Goal: Check status: Check status

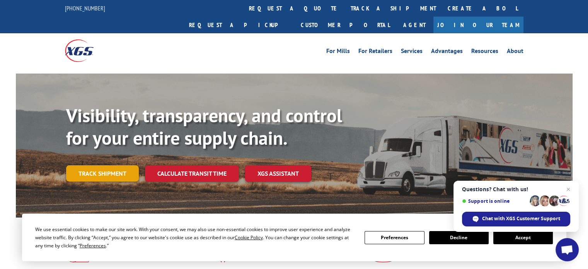
click at [112, 165] on link "Track shipment" at bounding box center [102, 173] width 73 height 16
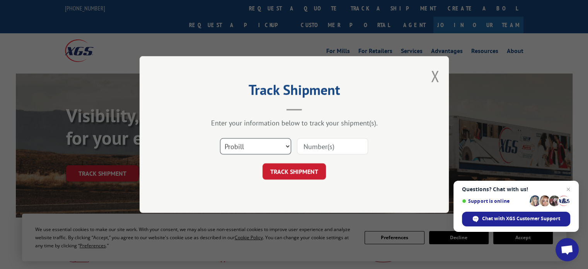
click at [281, 148] on select "Select category... Probill BOL PO" at bounding box center [255, 146] width 71 height 16
click at [283, 146] on select "Select category... Probill BOL PO" at bounding box center [255, 146] width 71 height 16
click at [334, 145] on input at bounding box center [332, 146] width 71 height 16
click at [309, 135] on div "Select category... Probill BOL PO" at bounding box center [294, 146] width 232 height 26
click at [314, 144] on input at bounding box center [332, 146] width 71 height 16
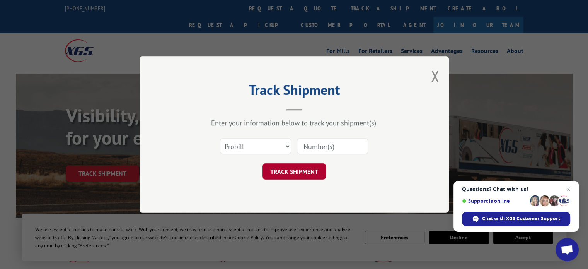
paste input "EDI-023940"
type input "EDI-023940"
click at [313, 172] on button "TRACK SHIPMENT" at bounding box center [293, 171] width 63 height 16
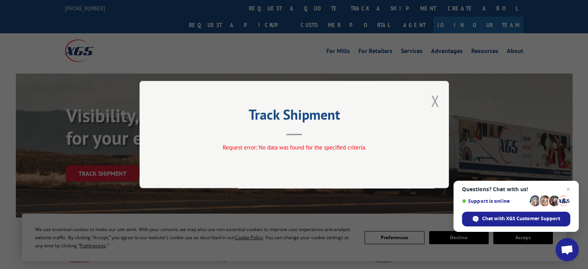
click at [433, 94] on button "Close modal" at bounding box center [435, 100] width 9 height 20
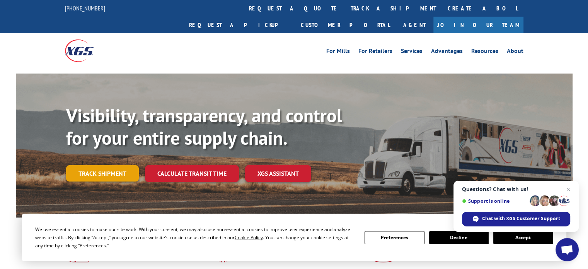
click at [100, 165] on link "Track shipment" at bounding box center [102, 173] width 73 height 16
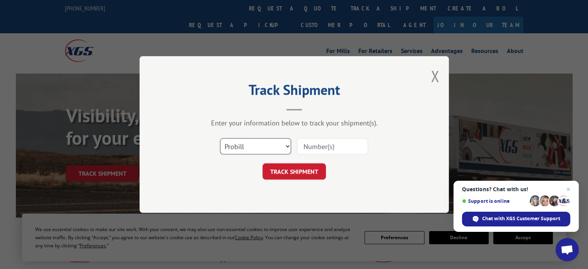
click at [270, 144] on select "Select category... Probill BOL PO" at bounding box center [255, 146] width 71 height 16
select select "bol"
click at [220, 138] on select "Select category... Probill BOL PO" at bounding box center [255, 146] width 71 height 16
click at [328, 150] on input at bounding box center [332, 146] width 71 height 16
paste input "EDI-023940"
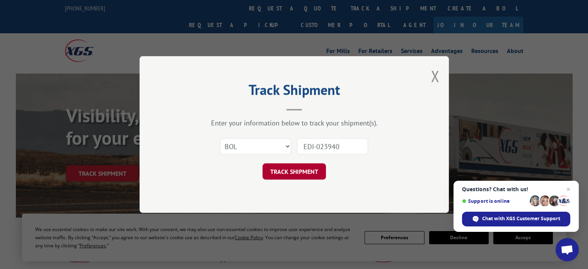
type input "EDI-023940"
click at [300, 171] on button "TRACK SHIPMENT" at bounding box center [293, 171] width 63 height 16
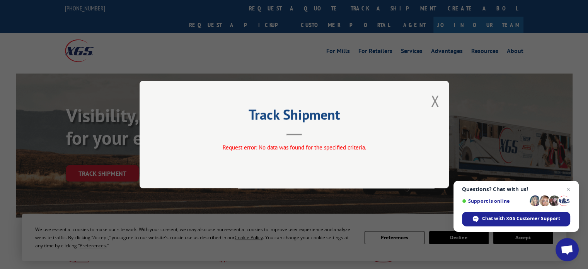
click at [431, 101] on button "Close modal" at bounding box center [435, 100] width 9 height 20
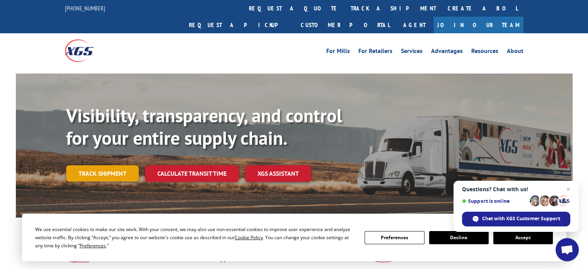
click at [126, 165] on link "Track shipment" at bounding box center [102, 173] width 73 height 16
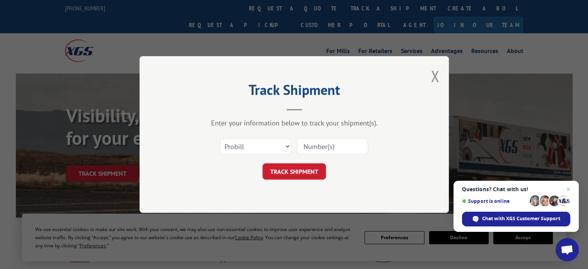
drag, startPoint x: 361, startPoint y: 148, endPoint x: 340, endPoint y: 144, distance: 21.2
click at [361, 148] on input at bounding box center [332, 146] width 71 height 16
paste input "EDI-023940"
type input "EDI-023940"
click at [264, 141] on select "Select category... Probill BOL PO" at bounding box center [255, 146] width 71 height 16
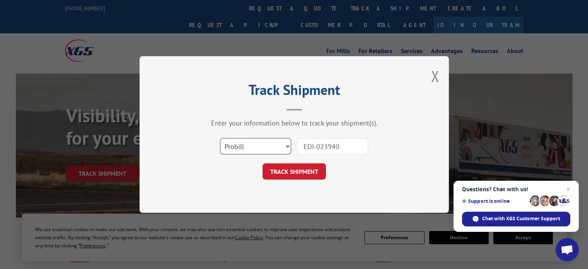
select select "po"
click at [220, 138] on select "Select category... Probill BOL PO" at bounding box center [255, 146] width 71 height 16
click at [292, 174] on button "TRACK SHIPMENT" at bounding box center [293, 171] width 63 height 16
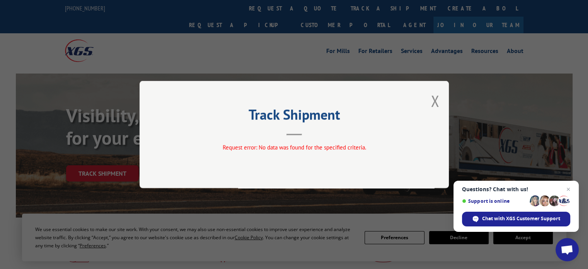
click at [429, 99] on div "Track Shipment Request error: No data was found for the specified criteria." at bounding box center [294, 134] width 309 height 107
click at [432, 99] on button "Close modal" at bounding box center [435, 100] width 9 height 20
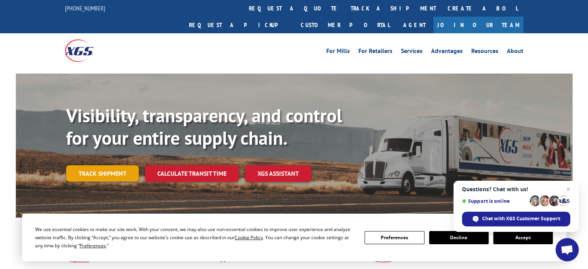
click at [124, 165] on link "Track shipment" at bounding box center [102, 173] width 73 height 16
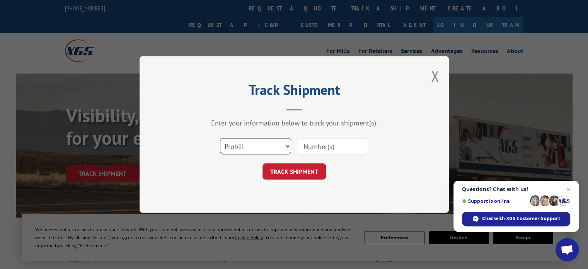
click at [237, 140] on select "Select category... Probill BOL PO" at bounding box center [255, 146] width 71 height 16
click at [317, 143] on input at bounding box center [332, 146] width 71 height 16
paste input "EDI-023940"
drag, startPoint x: 317, startPoint y: 145, endPoint x: 287, endPoint y: 148, distance: 30.0
click at [287, 148] on div "Select category... Probill BOL PO EDI-023940" at bounding box center [294, 146] width 232 height 26
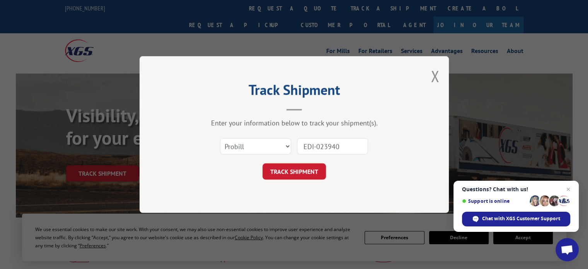
type input "023940"
click button "TRACK SHIPMENT" at bounding box center [293, 171] width 63 height 16
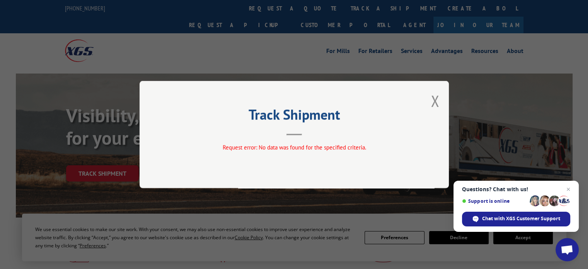
click at [430, 99] on div "Track Shipment Request error: No data was found for the specified criteria." at bounding box center [294, 134] width 309 height 107
click at [435, 105] on button "Close modal" at bounding box center [435, 100] width 9 height 20
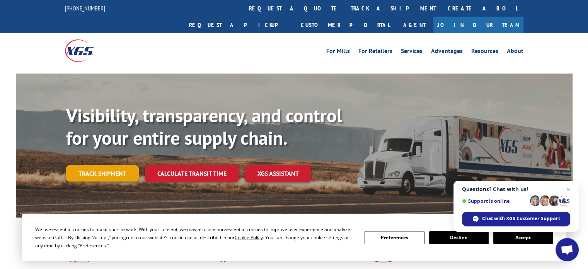
click at [111, 165] on link "Track shipment" at bounding box center [102, 173] width 73 height 16
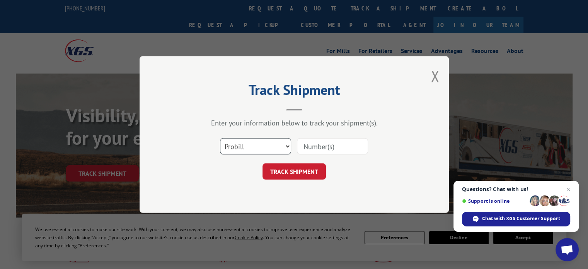
click at [258, 141] on select "Select category... Probill BOL PO" at bounding box center [255, 146] width 71 height 16
select select "bol"
click at [220, 138] on select "Select category... Probill BOL PO" at bounding box center [255, 146] width 71 height 16
click at [333, 148] on input at bounding box center [332, 146] width 71 height 16
paste input "EDI-023940"
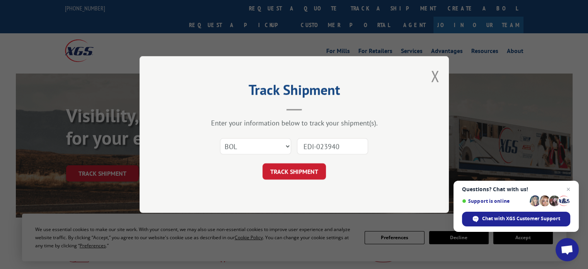
drag, startPoint x: 319, startPoint y: 147, endPoint x: 294, endPoint y: 147, distance: 25.1
click at [294, 147] on div "Select category... Probill BOL PO EDI-023940" at bounding box center [294, 146] width 232 height 26
type input "023940"
click button "TRACK SHIPMENT" at bounding box center [293, 171] width 63 height 16
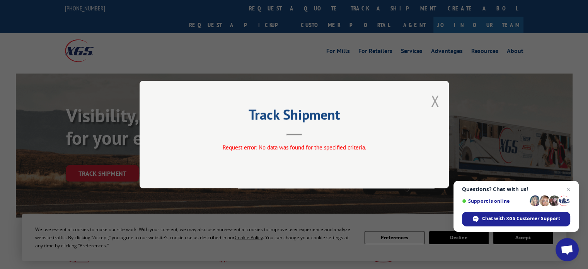
click at [438, 104] on button "Close modal" at bounding box center [435, 100] width 9 height 20
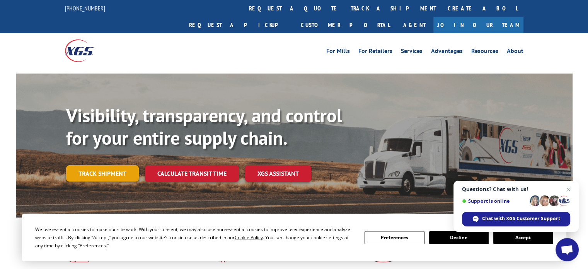
click at [122, 165] on link "Track shipment" at bounding box center [102, 173] width 73 height 16
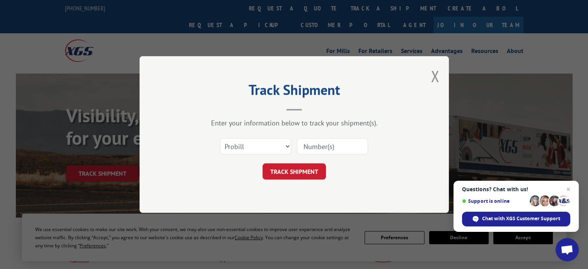
click at [323, 145] on input at bounding box center [332, 146] width 71 height 16
type input "023940"
click at [250, 136] on div "Select category... Probill BOL PO 023940" at bounding box center [294, 146] width 232 height 26
drag, startPoint x: 253, startPoint y: 144, endPoint x: 255, endPoint y: 152, distance: 7.7
click at [253, 144] on select "Select category... Probill BOL PO" at bounding box center [255, 146] width 71 height 16
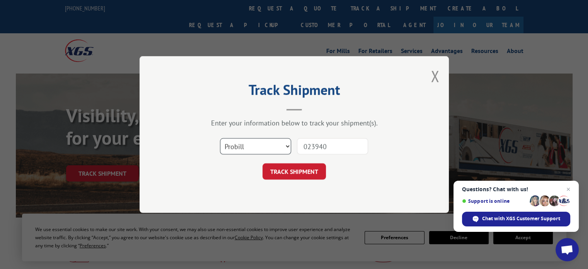
select select "po"
click at [220, 138] on select "Select category... Probill BOL PO" at bounding box center [255, 146] width 71 height 16
click at [321, 174] on button "TRACK SHIPMENT" at bounding box center [293, 171] width 63 height 16
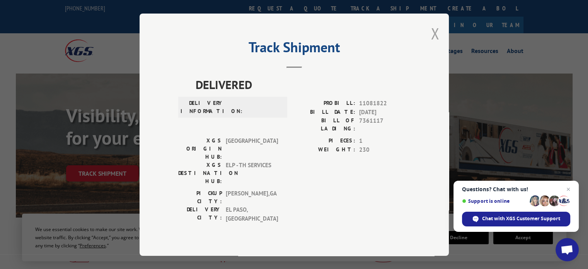
click at [433, 44] on button "Close modal" at bounding box center [435, 33] width 9 height 20
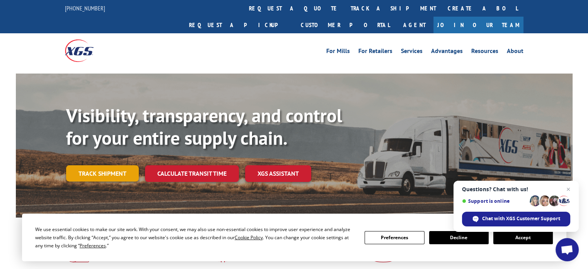
click at [130, 165] on link "Track shipment" at bounding box center [102, 173] width 73 height 16
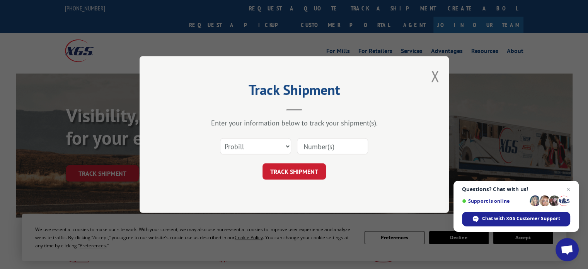
click at [331, 149] on input at bounding box center [332, 146] width 71 height 16
paste input "86458"
type input "86458"
click at [302, 170] on button "TRACK SHIPMENT" at bounding box center [293, 171] width 63 height 16
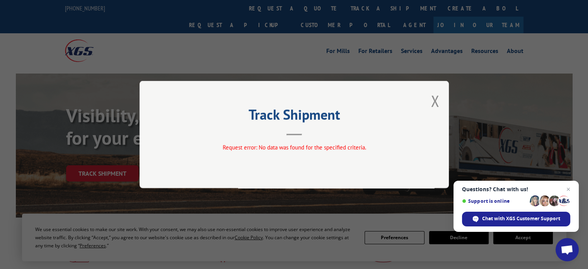
click at [433, 103] on button "Close modal" at bounding box center [435, 100] width 9 height 20
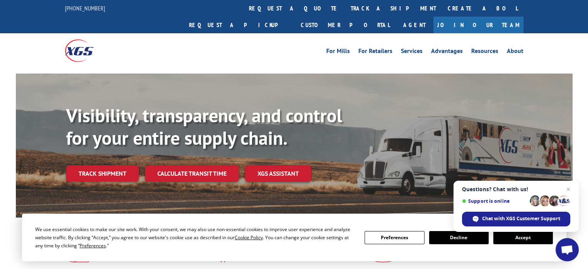
drag, startPoint x: 95, startPoint y: 157, endPoint x: 167, endPoint y: 153, distance: 72.3
click at [95, 165] on link "Track shipment" at bounding box center [102, 173] width 73 height 16
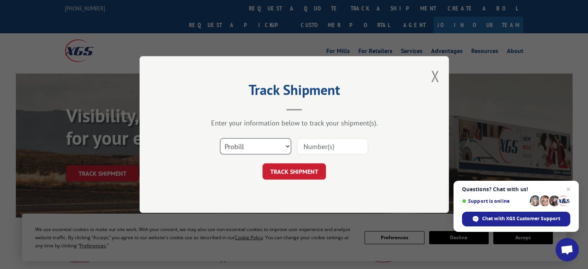
click at [244, 151] on select "Select category... Probill BOL PO" at bounding box center [255, 146] width 71 height 16
select select "bol"
click at [220, 138] on select "Select category... Probill BOL PO" at bounding box center [255, 146] width 71 height 16
click at [325, 148] on input at bounding box center [332, 146] width 71 height 16
paste input "86458"
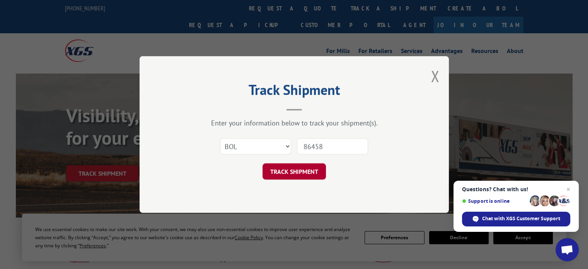
type input "86458"
click at [300, 176] on button "TRACK SHIPMENT" at bounding box center [293, 171] width 63 height 16
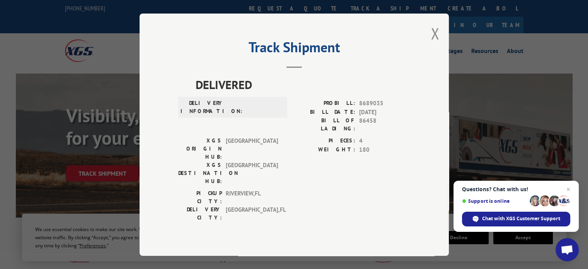
click at [429, 48] on div "Track Shipment DELIVERED DELIVERY INFORMATION: PROBILL: 8689035 BILL DATE: [DAT…" at bounding box center [294, 135] width 309 height 242
click at [427, 48] on div "Track Shipment DELIVERED DELIVERY INFORMATION: PROBILL: 8689035 BILL DATE: [DAT…" at bounding box center [294, 135] width 309 height 242
click at [432, 44] on button "Close modal" at bounding box center [435, 33] width 9 height 20
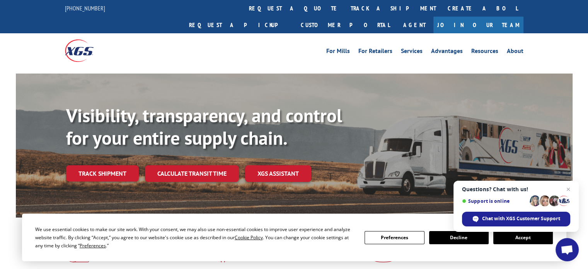
click at [126, 165] on div "Visibility, transparency, and control for your entire supply chain. Track shipm…" at bounding box center [319, 158] width 506 height 108
click at [129, 165] on link "Track shipment" at bounding box center [102, 173] width 73 height 16
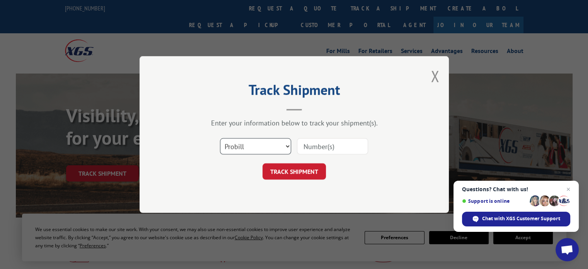
click at [257, 145] on select "Select category... Probill BOL PO" at bounding box center [255, 146] width 71 height 16
select select "po"
click at [220, 138] on select "Select category... Probill BOL PO" at bounding box center [255, 146] width 71 height 16
click at [324, 144] on input at bounding box center [332, 146] width 71 height 16
paste input "86458"
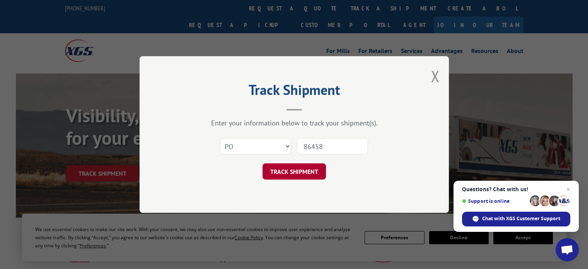
type input "86458"
click at [308, 167] on button "TRACK SHIPMENT" at bounding box center [293, 171] width 63 height 16
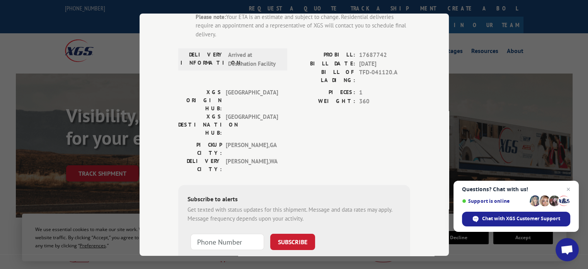
scroll to position [141, 0]
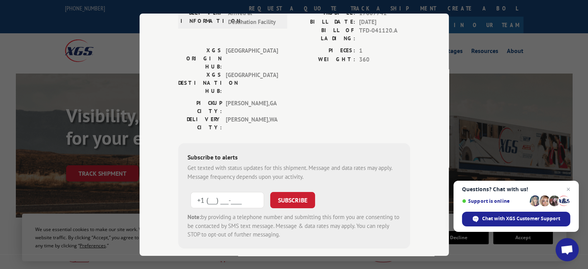
click at [238, 192] on input "+1 (___) ___-____" at bounding box center [227, 200] width 73 height 16
type input "[PHONE_NUMBER]"
click at [296, 191] on div "SUBSCRIBE" at bounding box center [292, 200] width 45 height 18
click at [303, 192] on button "SUBSCRIBE" at bounding box center [292, 200] width 45 height 16
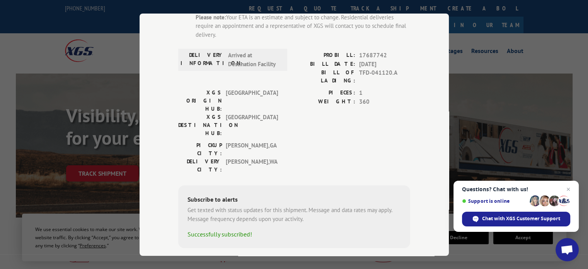
scroll to position [0, 0]
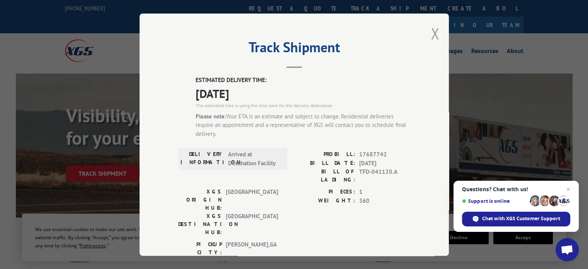
click at [434, 34] on button "Close modal" at bounding box center [435, 33] width 9 height 20
